Goal: Navigation & Orientation: Find specific page/section

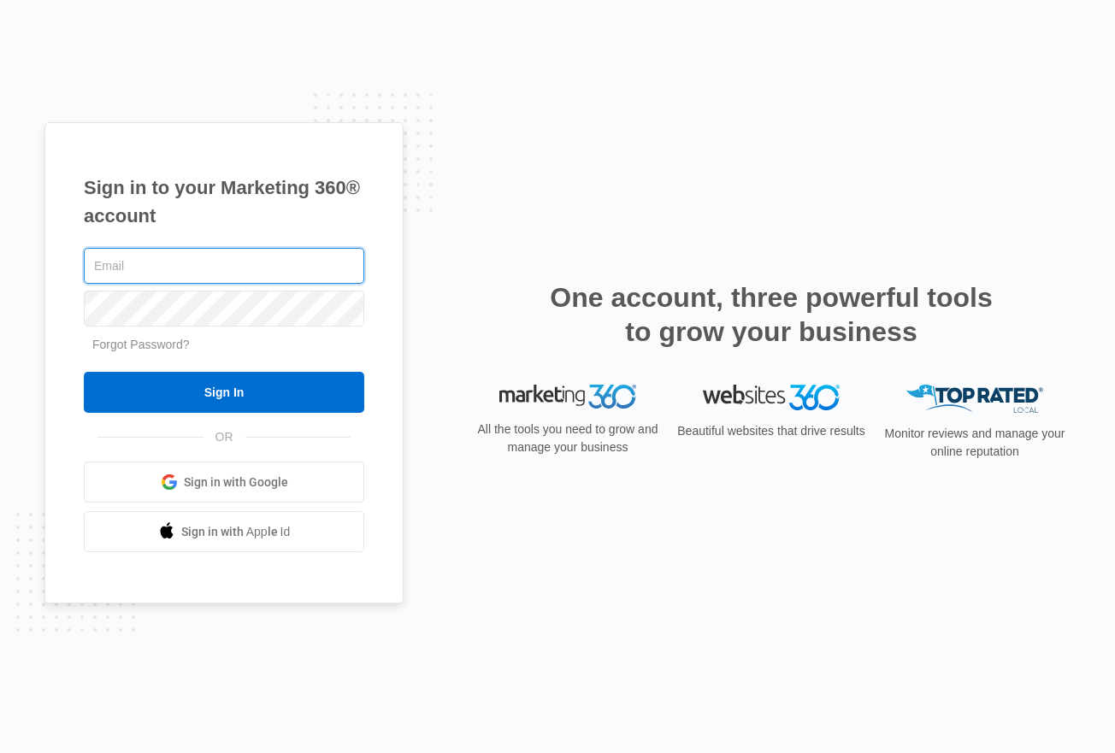
type input "[EMAIL_ADDRESS][DOMAIN_NAME]"
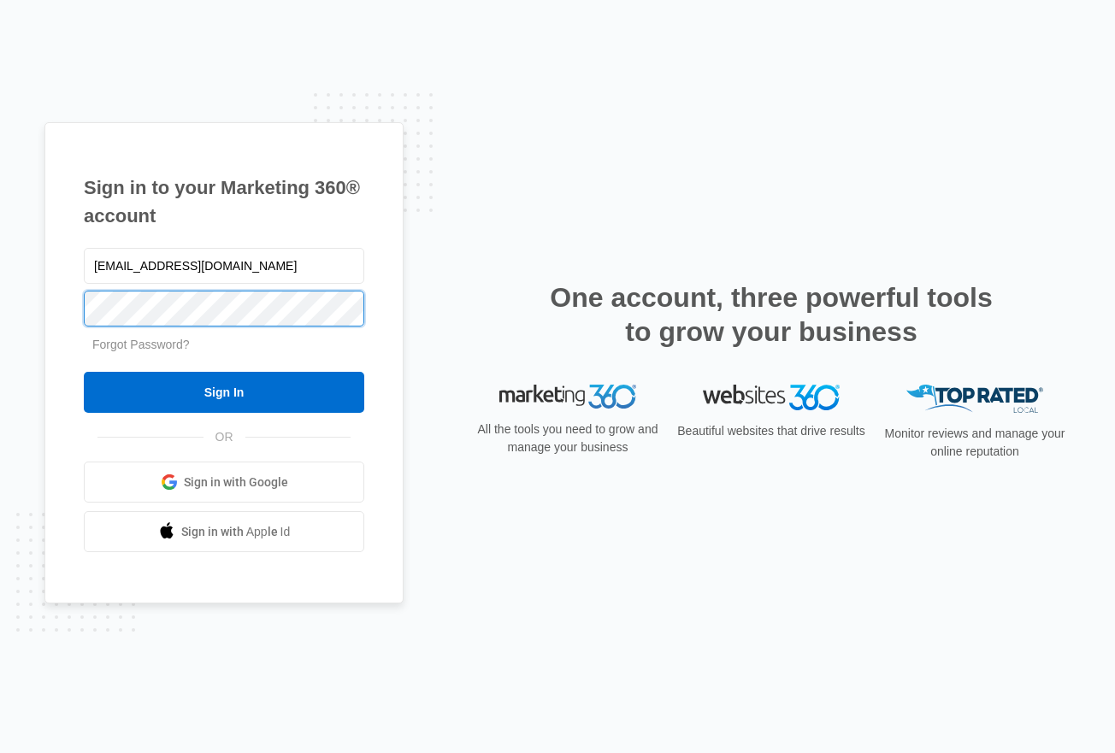
click at [224, 392] on input "Sign In" at bounding box center [224, 392] width 280 height 41
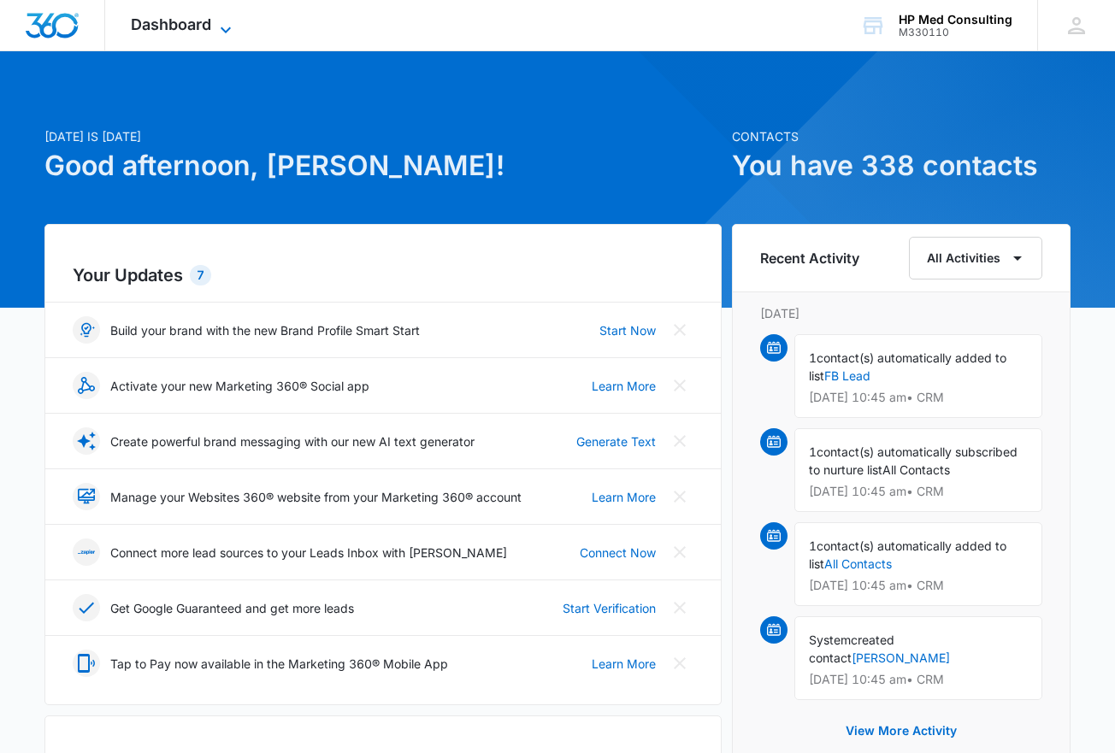
click at [221, 24] on icon at bounding box center [225, 30] width 21 height 21
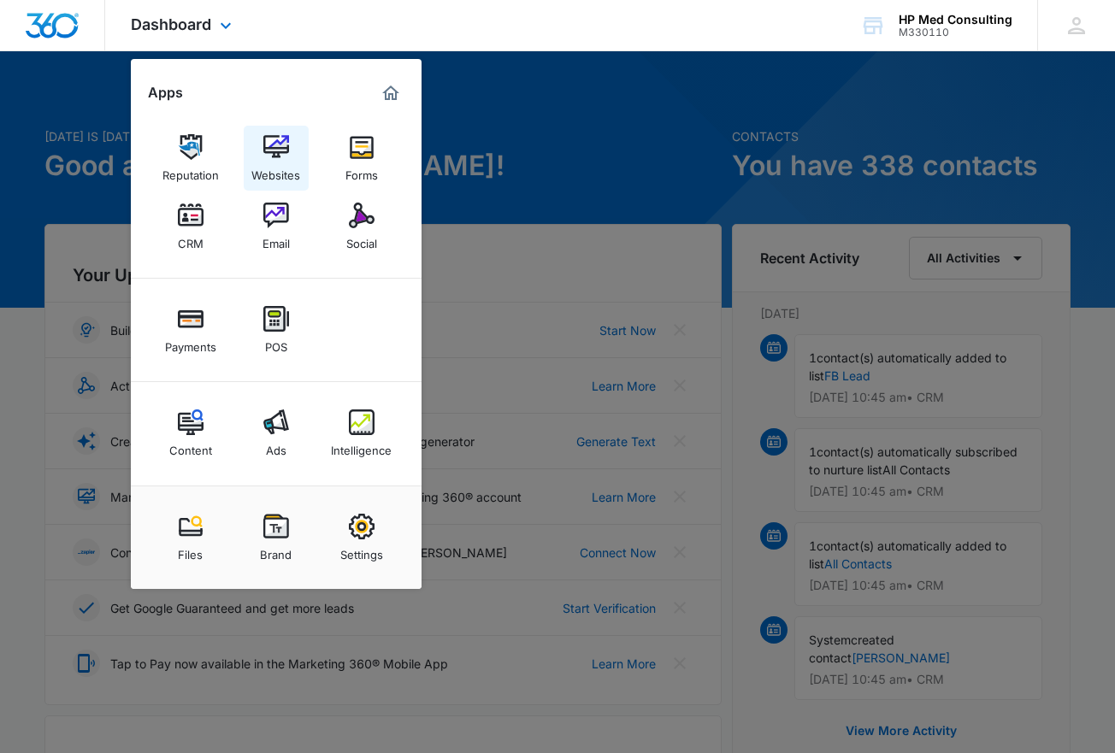
click at [283, 144] on img at bounding box center [276, 147] width 26 height 26
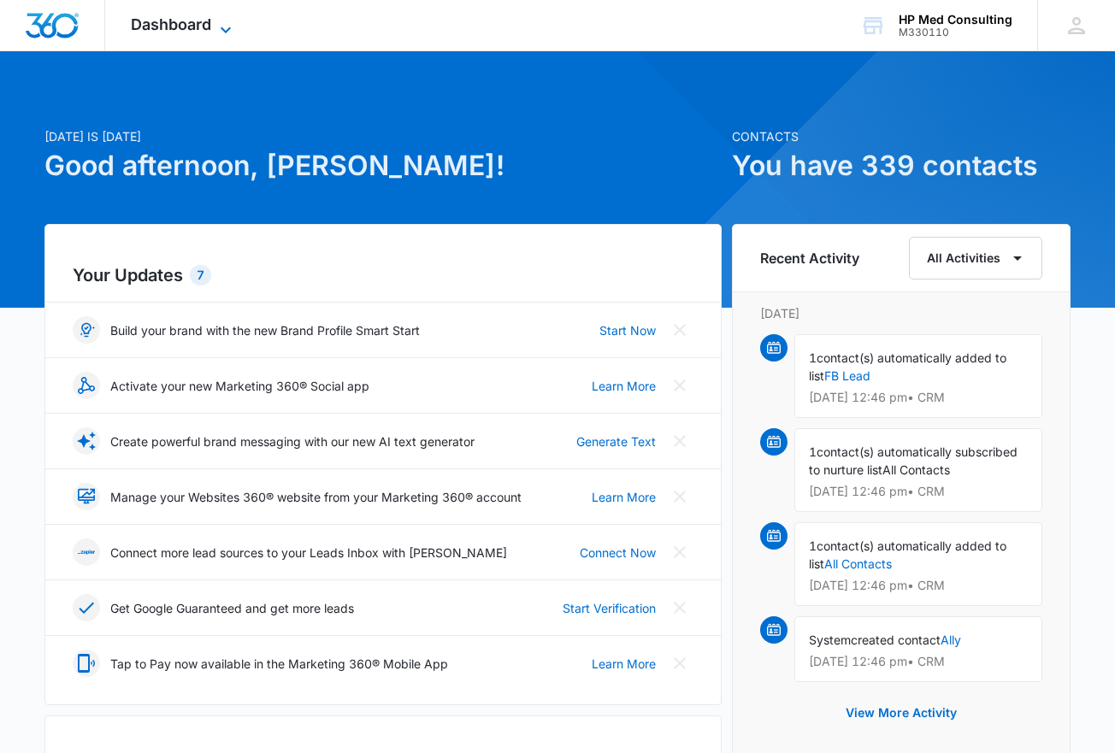
click at [225, 25] on icon at bounding box center [225, 30] width 21 height 21
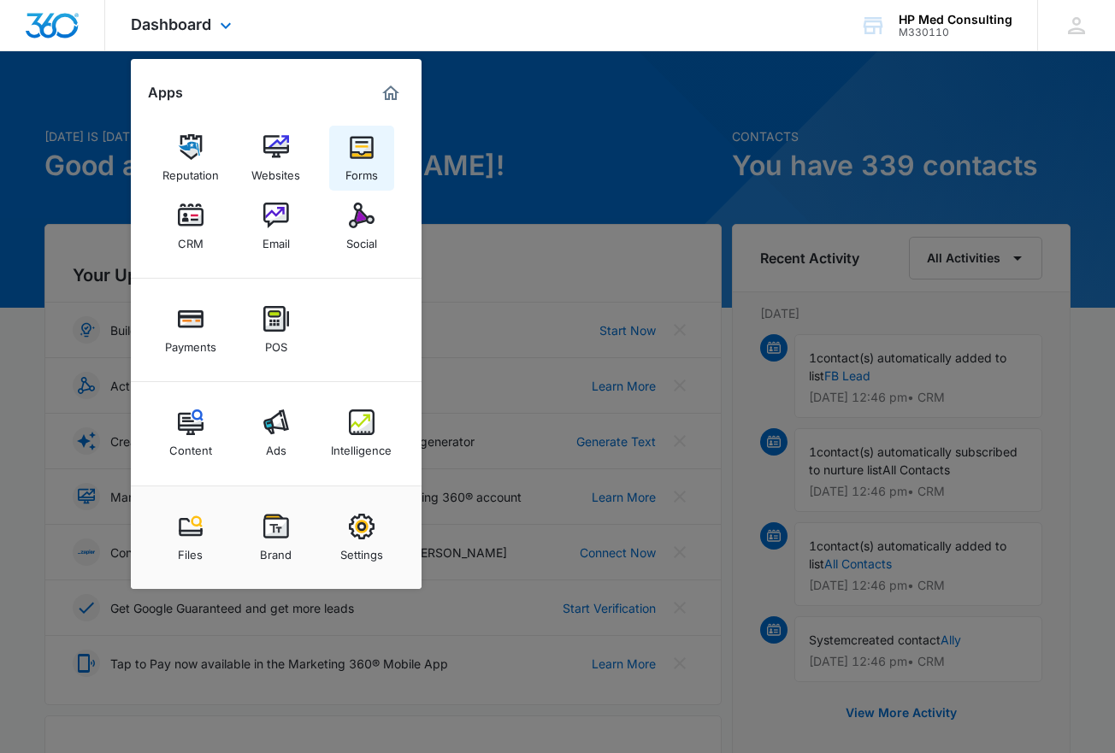
click at [366, 144] on img at bounding box center [362, 147] width 26 height 26
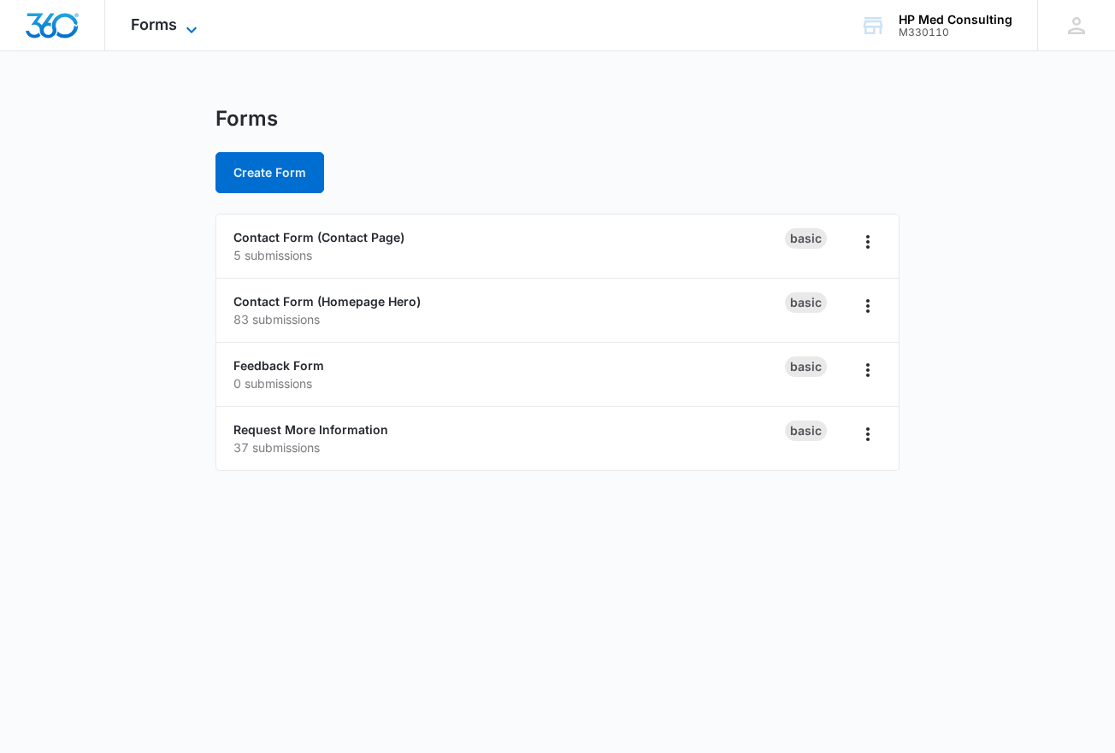
click at [181, 26] on icon at bounding box center [191, 30] width 21 height 21
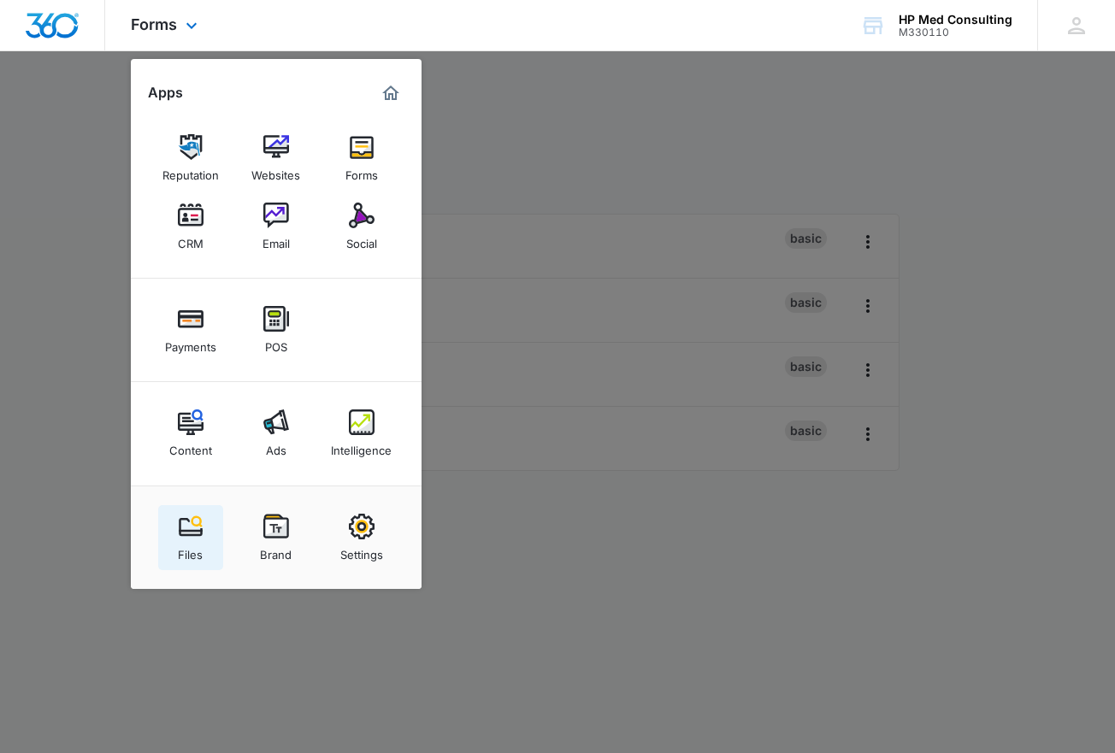
click at [201, 533] on img at bounding box center [191, 527] width 26 height 26
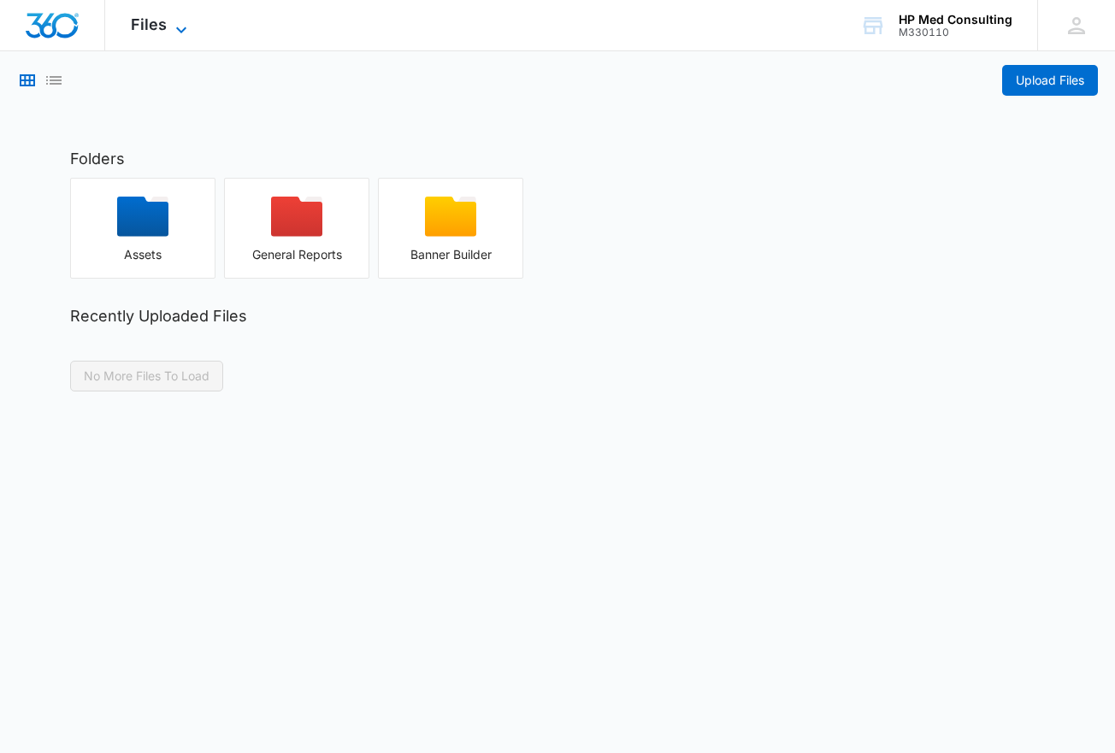
click at [184, 32] on icon at bounding box center [181, 30] width 21 height 21
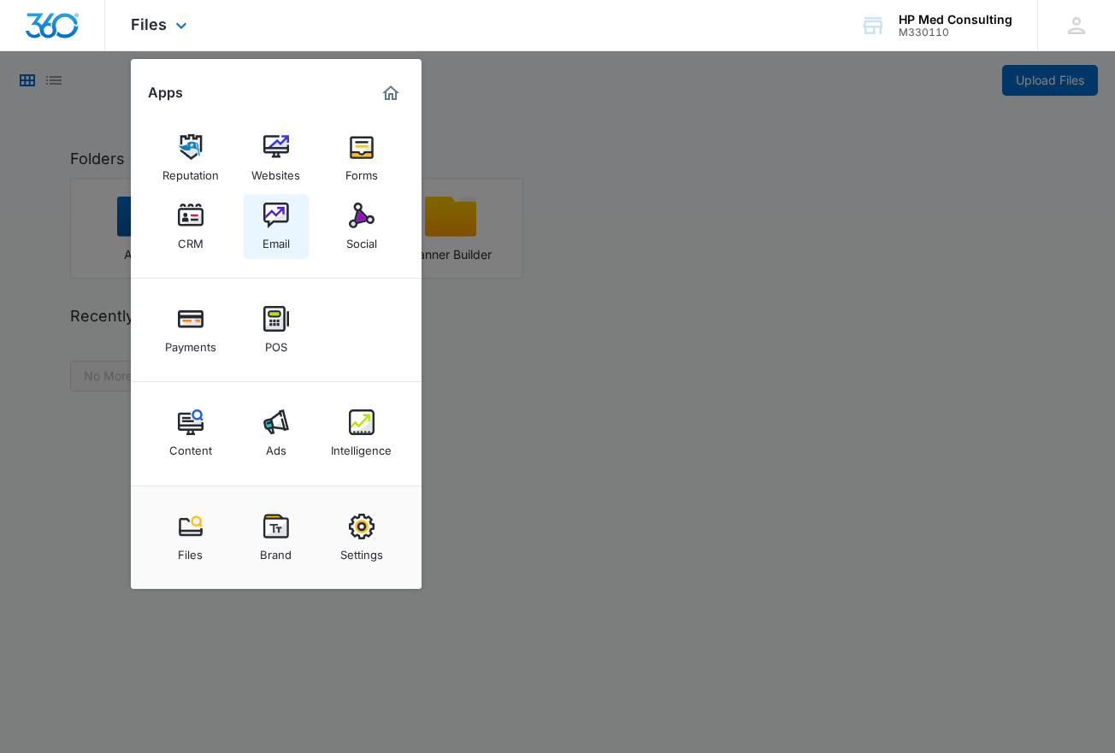
click at [268, 216] on img at bounding box center [276, 216] width 26 height 26
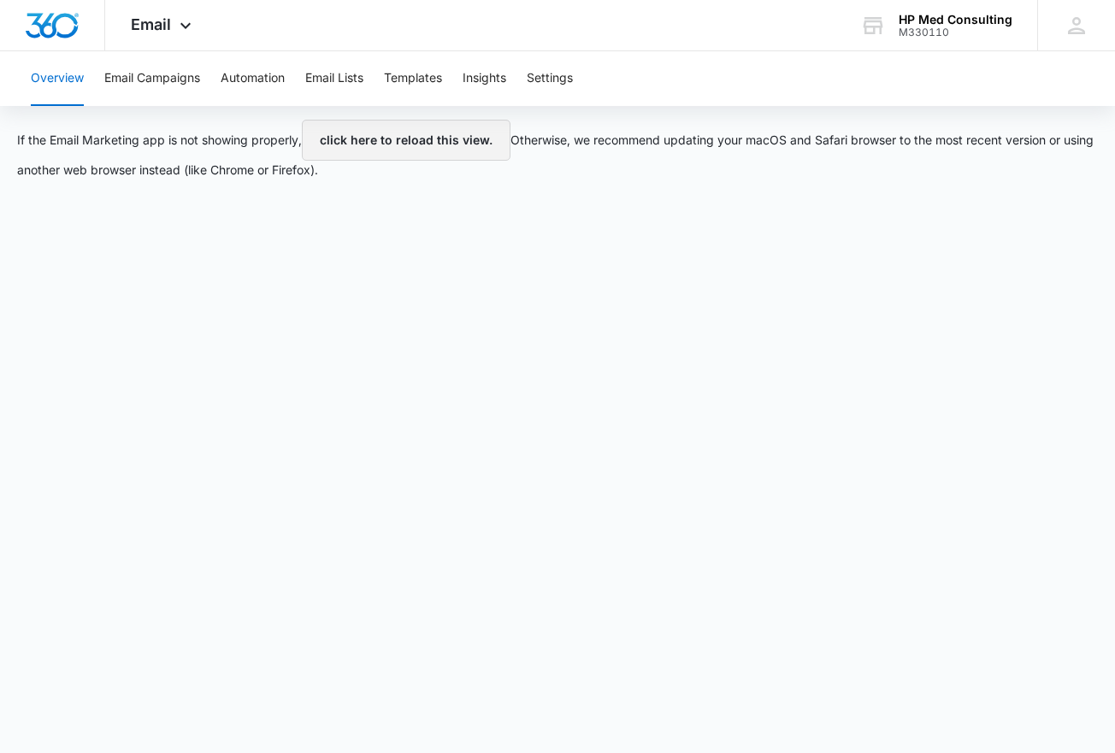
click at [424, 127] on button "click here to reload this view." at bounding box center [406, 140] width 209 height 41
